Goal: Use online tool/utility: Utilize a website feature to perform a specific function

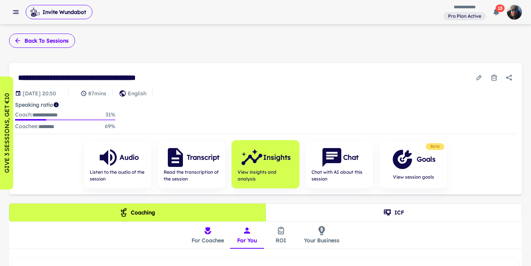
click at [40, 40] on button "Back to sessions" at bounding box center [42, 41] width 66 height 14
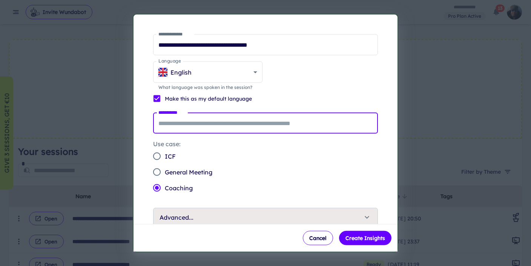
click at [178, 124] on input "**********" at bounding box center [265, 123] width 225 height 21
type input "********"
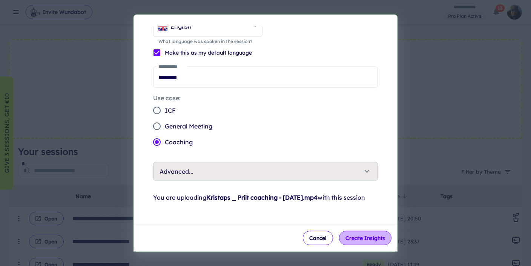
click at [361, 239] on button "Create Insights" at bounding box center [365, 238] width 52 height 14
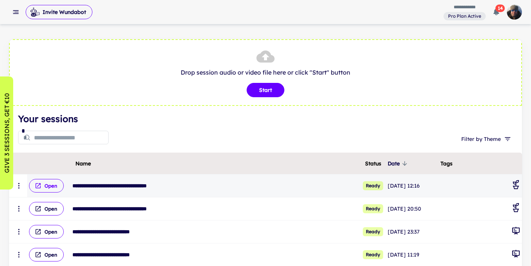
click at [55, 186] on button "Open" at bounding box center [46, 186] width 35 height 14
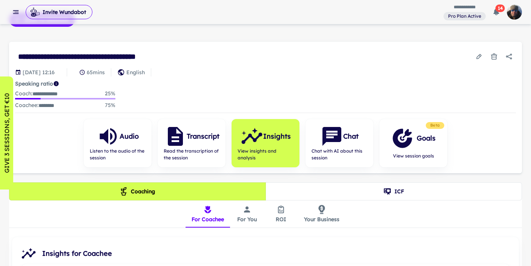
scroll to position [23, 0]
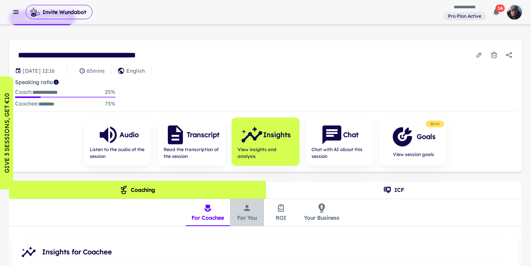
click at [243, 215] on button "For You" at bounding box center [247, 212] width 34 height 27
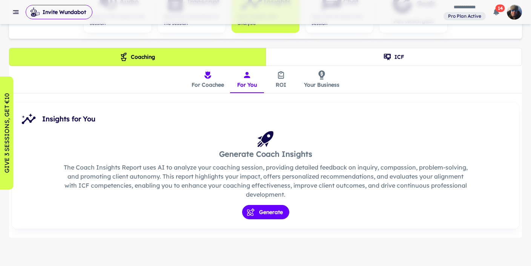
scroll to position [157, 0]
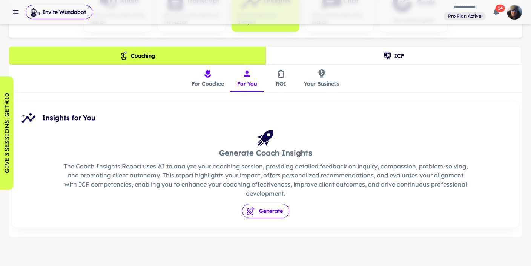
click at [266, 209] on button "Generate" at bounding box center [265, 211] width 47 height 14
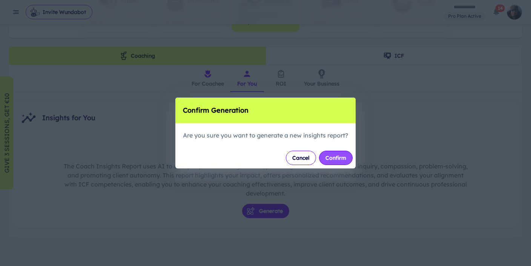
drag, startPoint x: 340, startPoint y: 154, endPoint x: 352, endPoint y: 151, distance: 13.0
click at [340, 154] on button "Confirm" at bounding box center [336, 158] width 34 height 14
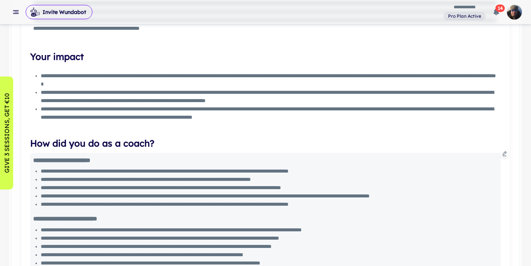
scroll to position [0, 0]
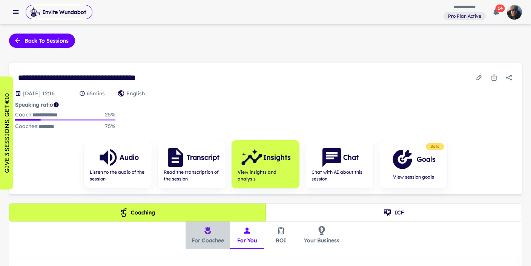
click at [206, 237] on button "For Coachee" at bounding box center [208, 235] width 45 height 27
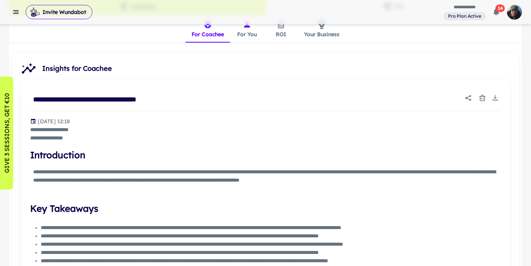
scroll to position [208, 0]
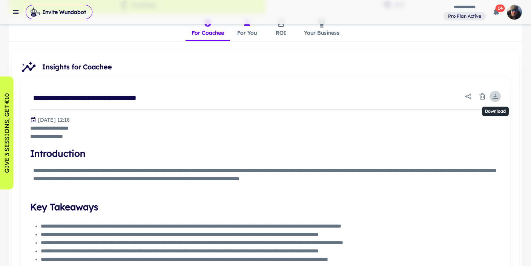
click at [497, 94] on icon "Download" at bounding box center [496, 97] width 8 height 8
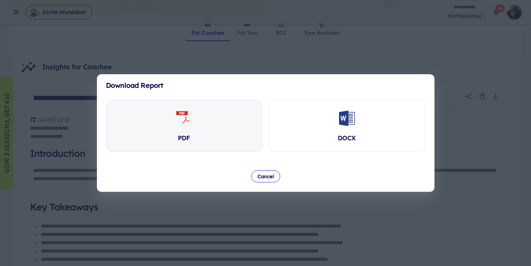
click at [189, 121] on icon at bounding box center [186, 119] width 12 height 16
